Goal: Find specific page/section: Find specific page/section

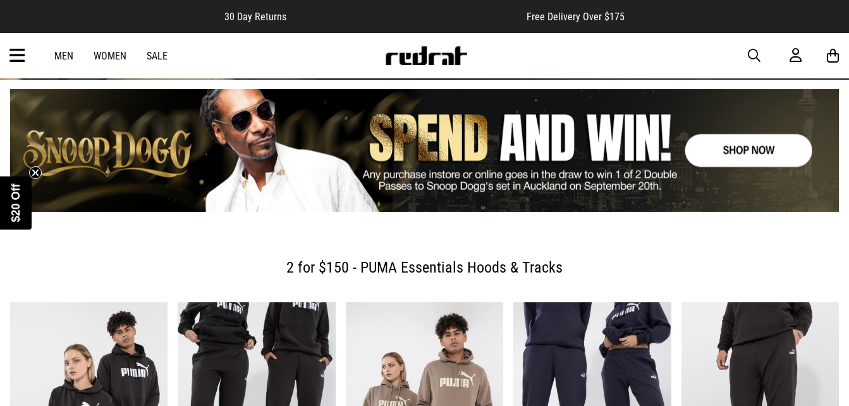
click at [17, 57] on icon at bounding box center [17, 56] width 16 height 21
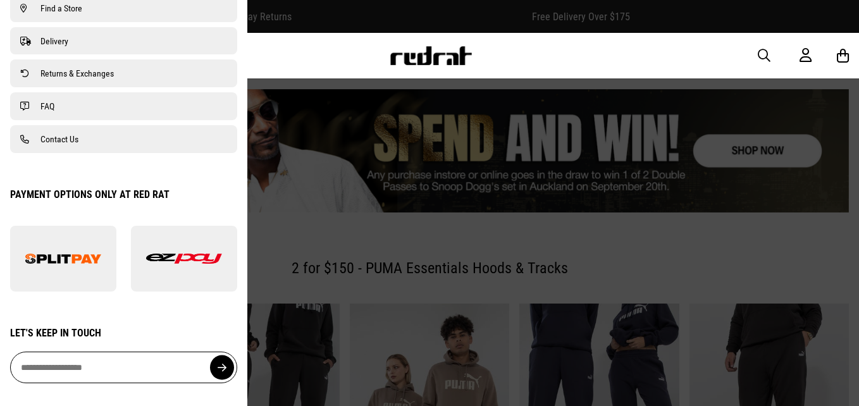
click at [630, 64] on div "Men Women Sale Sign in New Back Footwear Back Footwear Mens Back Mens Womens Ba…" at bounding box center [429, 56] width 859 height 46
click at [849, 173] on div at bounding box center [429, 203] width 859 height 406
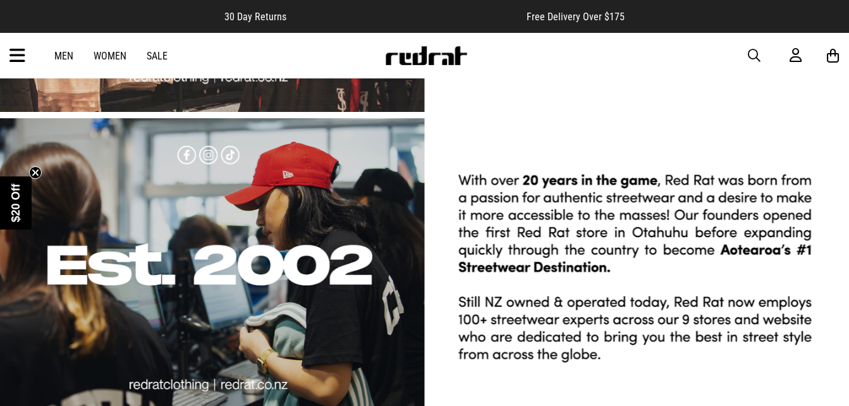
scroll to position [3548, 0]
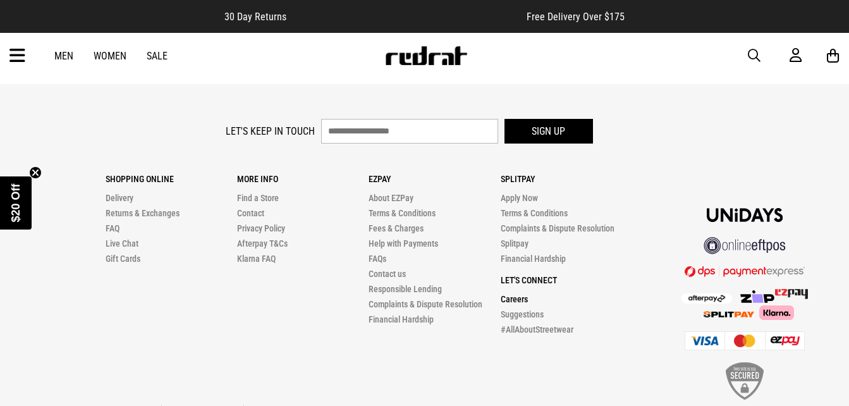
click at [509, 294] on link "Careers" at bounding box center [514, 299] width 27 height 10
